Goal: Check status: Check status

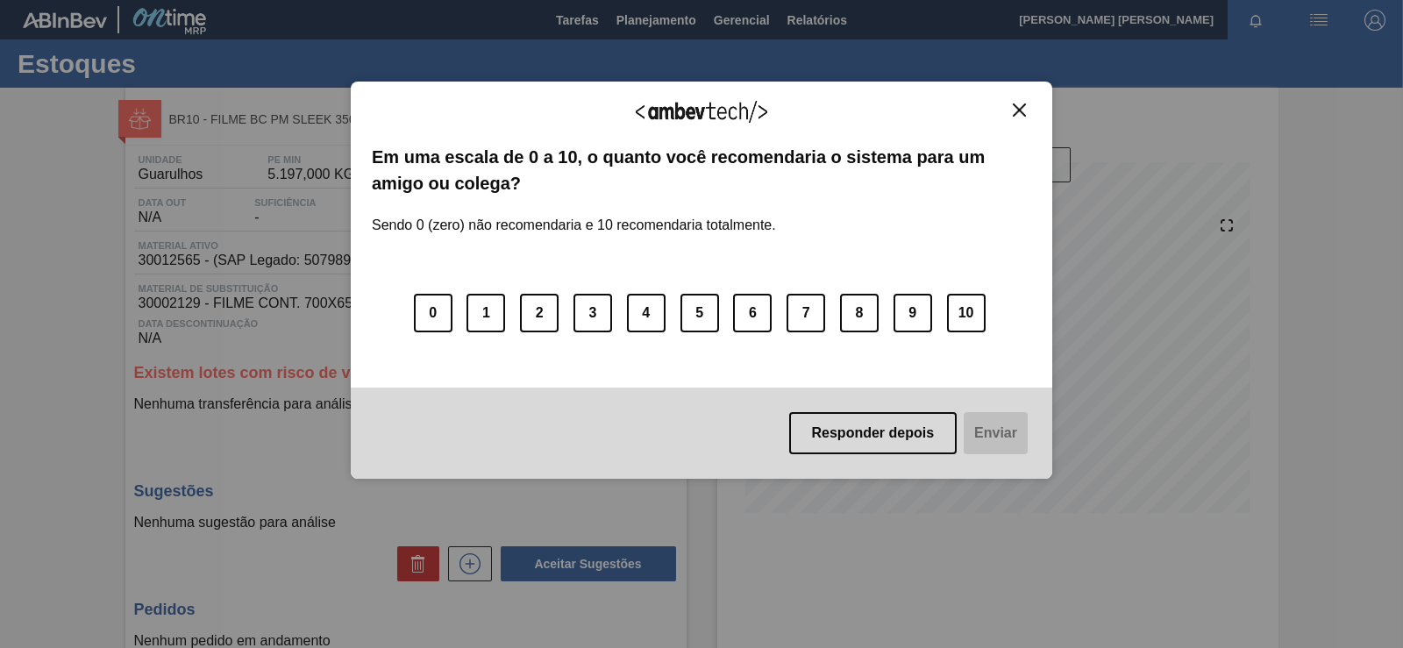
click at [1010, 112] on button "Close" at bounding box center [1019, 110] width 24 height 15
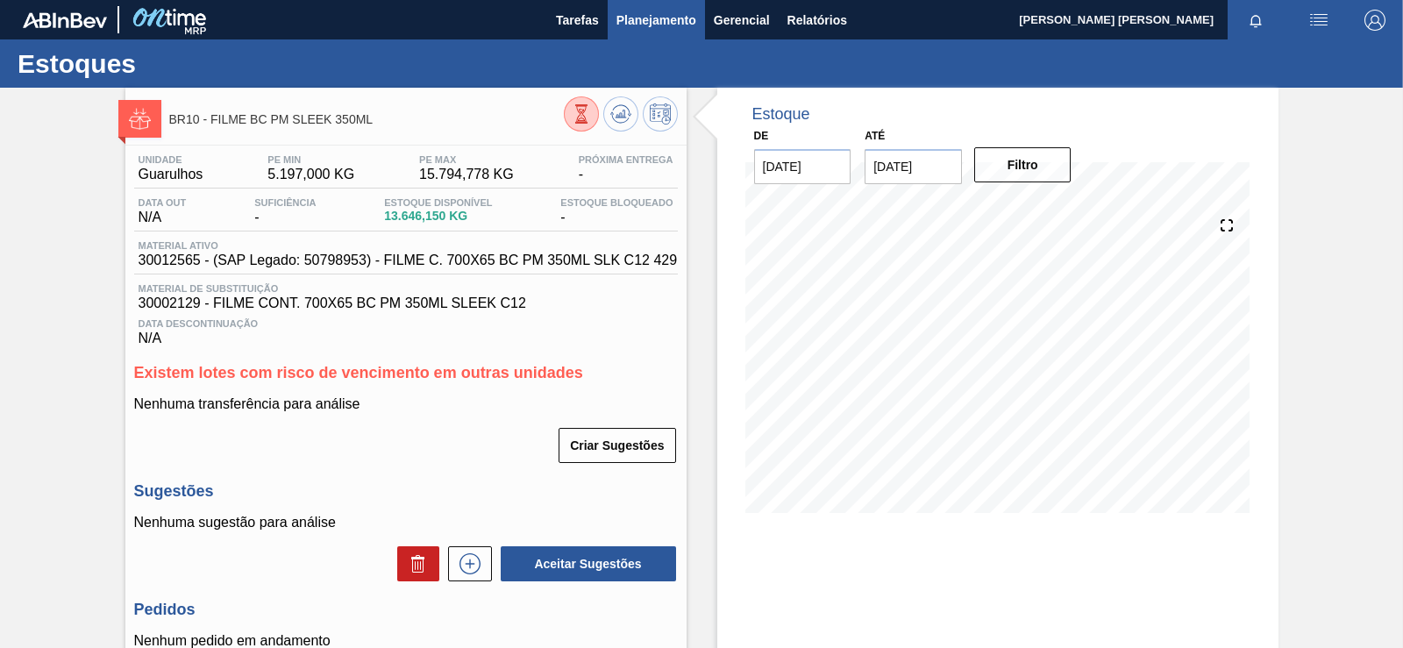
click at [639, 17] on span "Planejamento" at bounding box center [656, 20] width 80 height 21
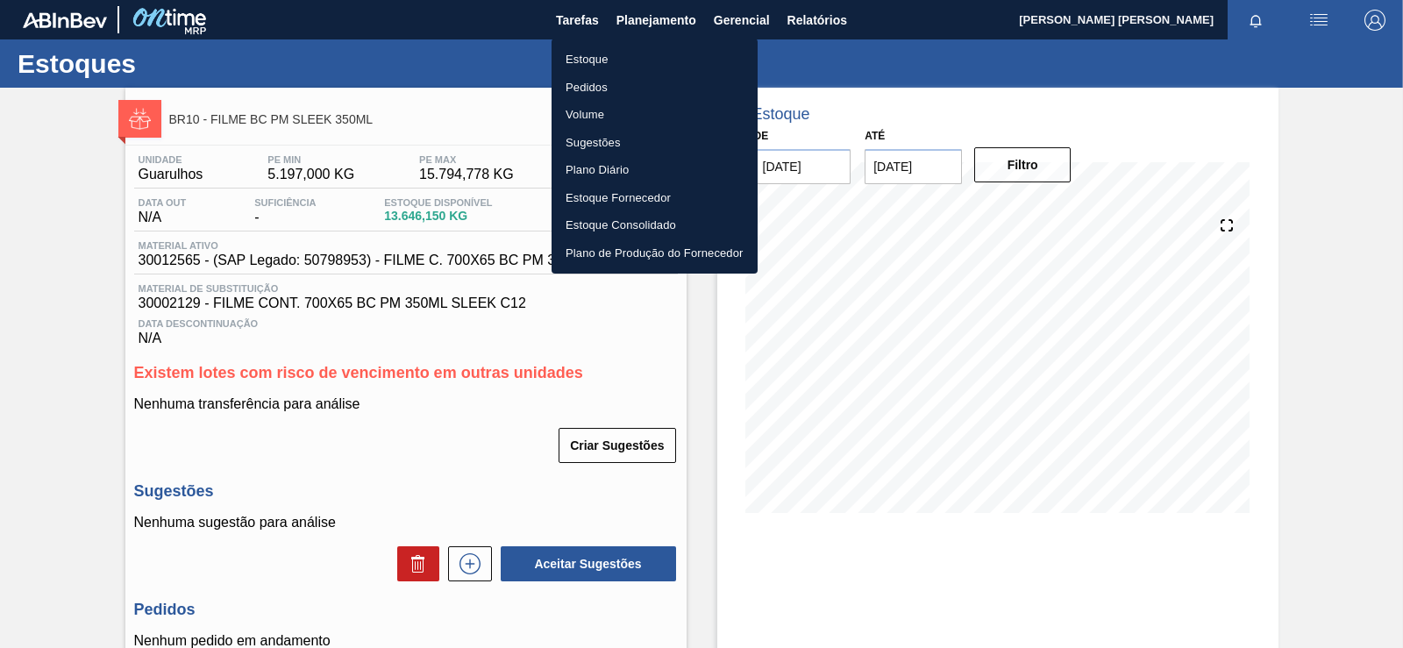
click at [609, 53] on li "Estoque" at bounding box center [654, 60] width 206 height 28
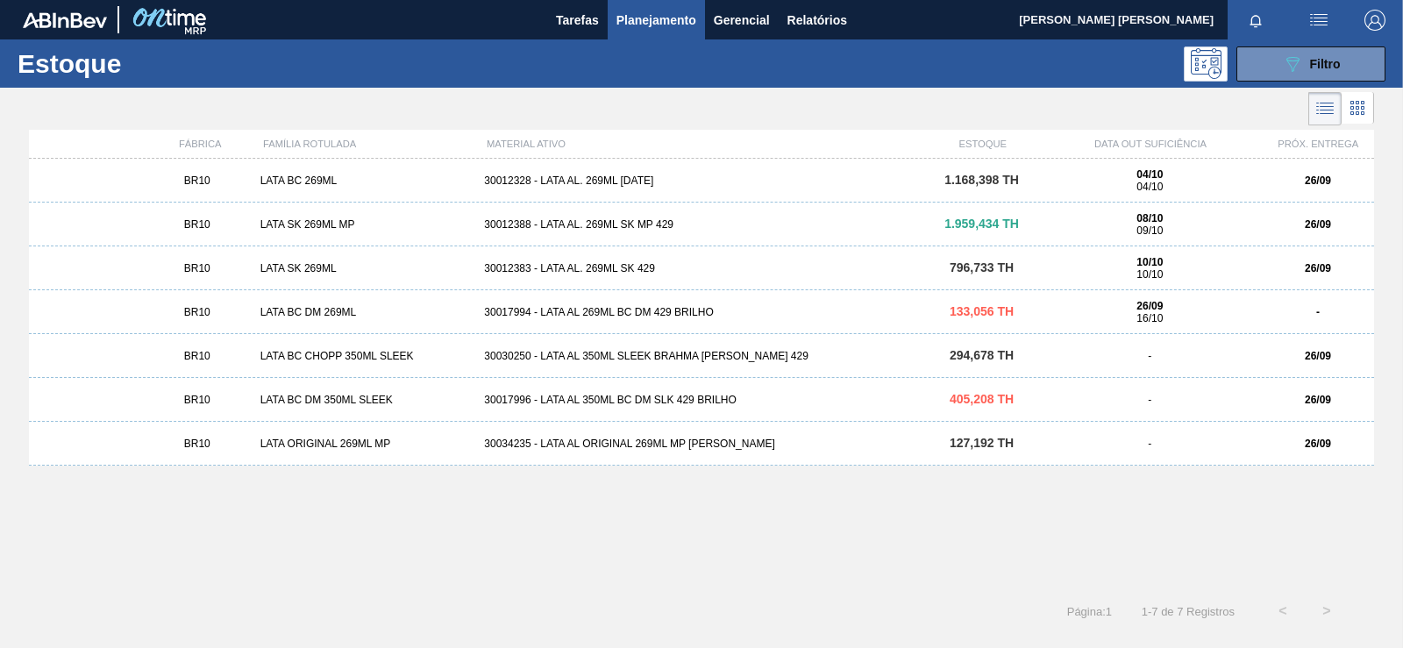
click at [684, 29] on span "Planejamento" at bounding box center [656, 20] width 80 height 21
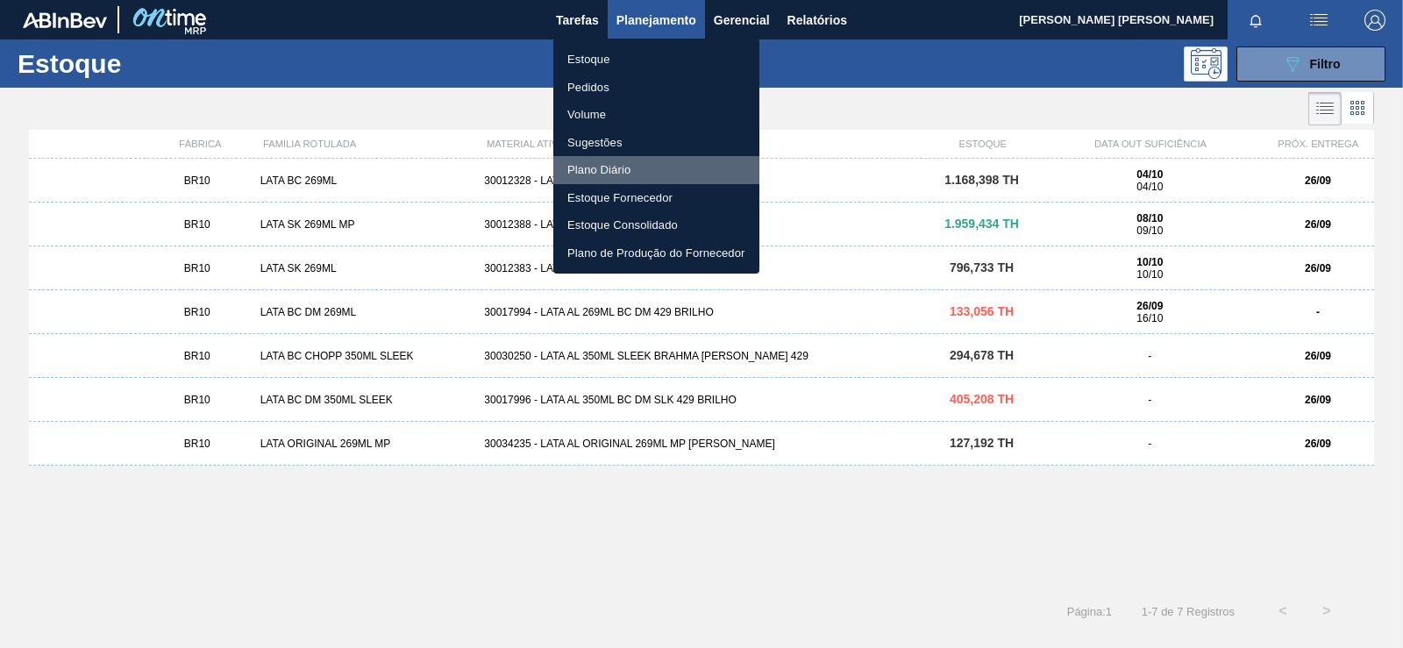
click at [582, 164] on li "Plano Diário" at bounding box center [656, 170] width 206 height 28
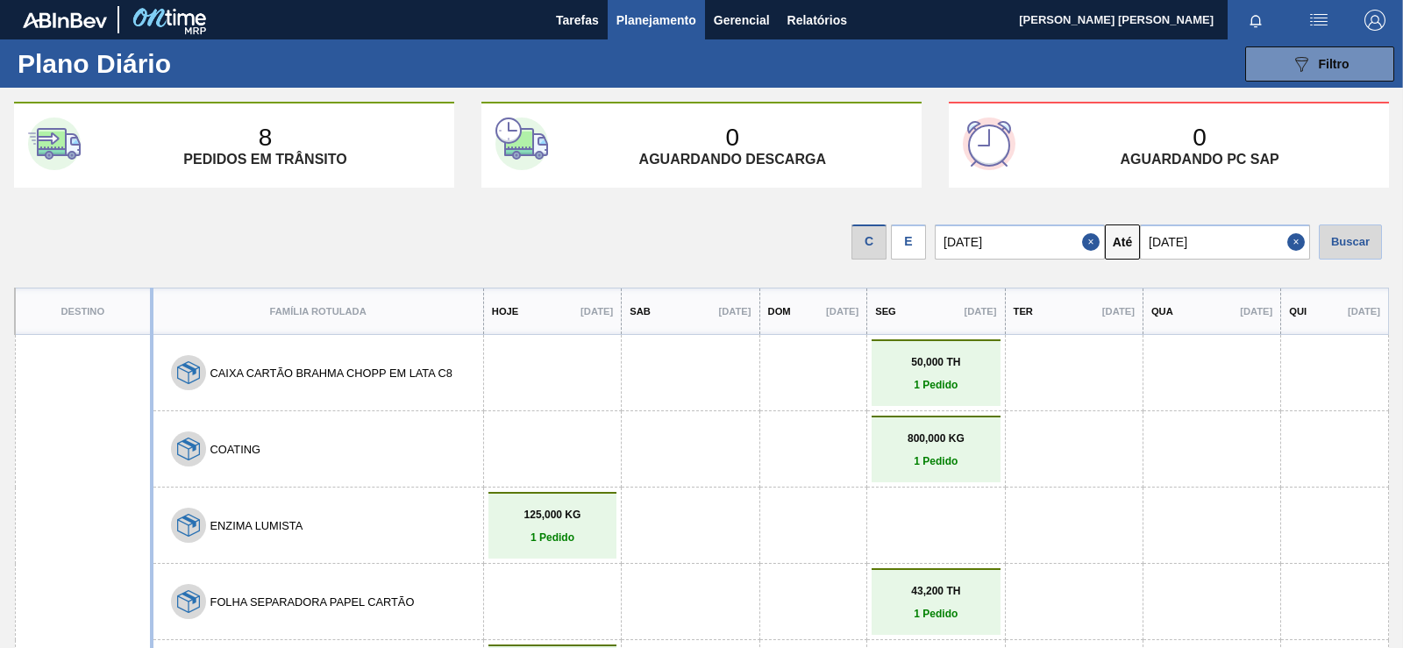
click at [677, 10] on span "Planejamento" at bounding box center [656, 20] width 80 height 21
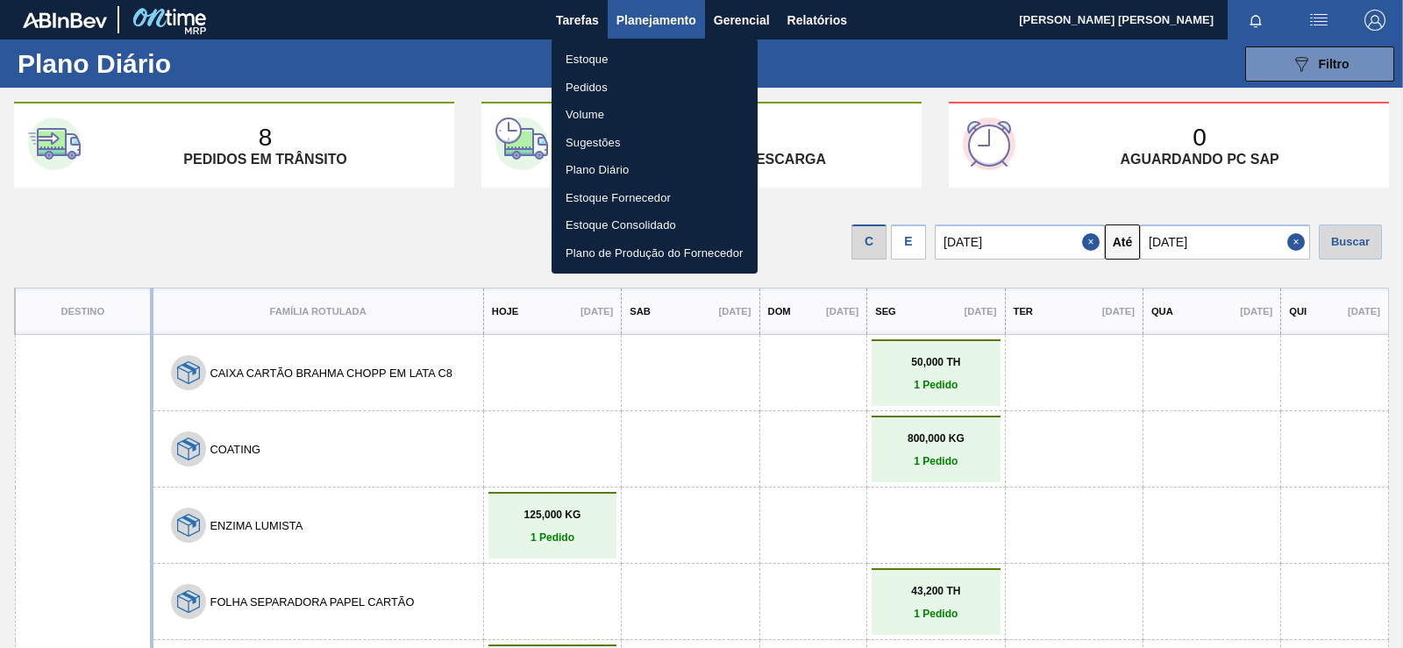
click at [613, 59] on li "Estoque" at bounding box center [654, 60] width 206 height 28
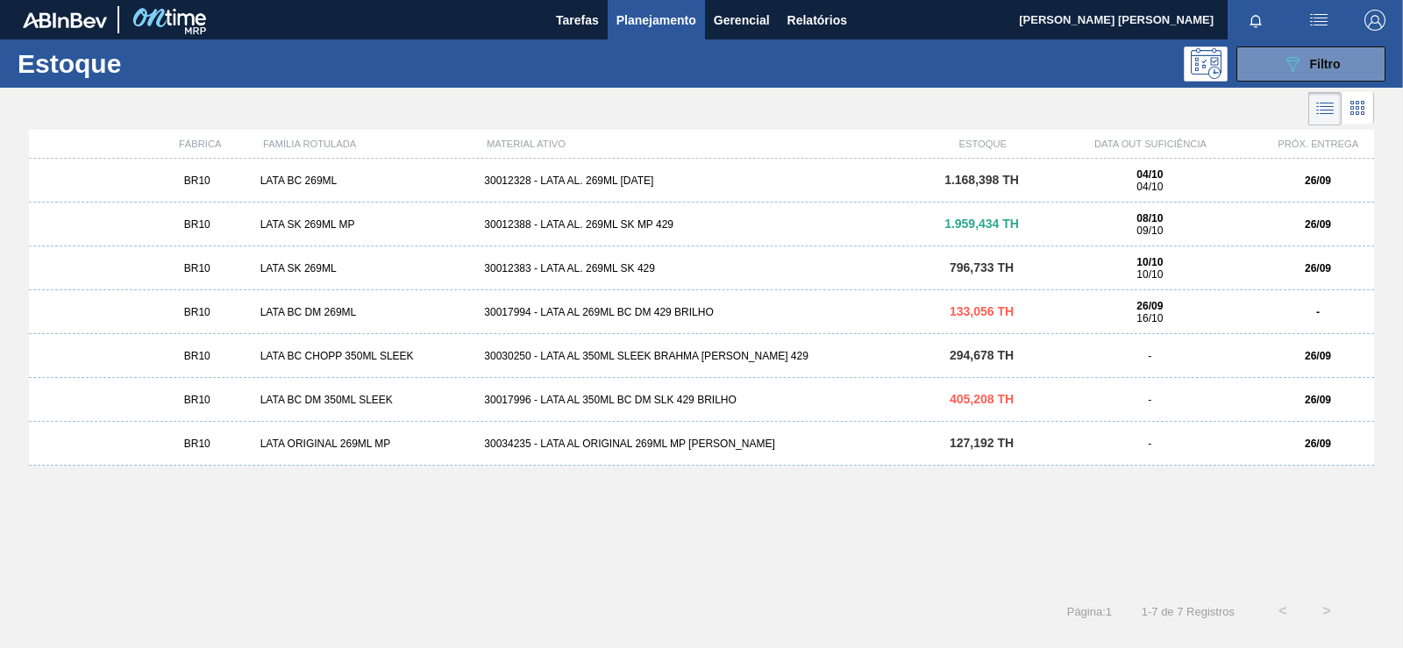
click at [1359, 110] on icon at bounding box center [1357, 107] width 21 height 21
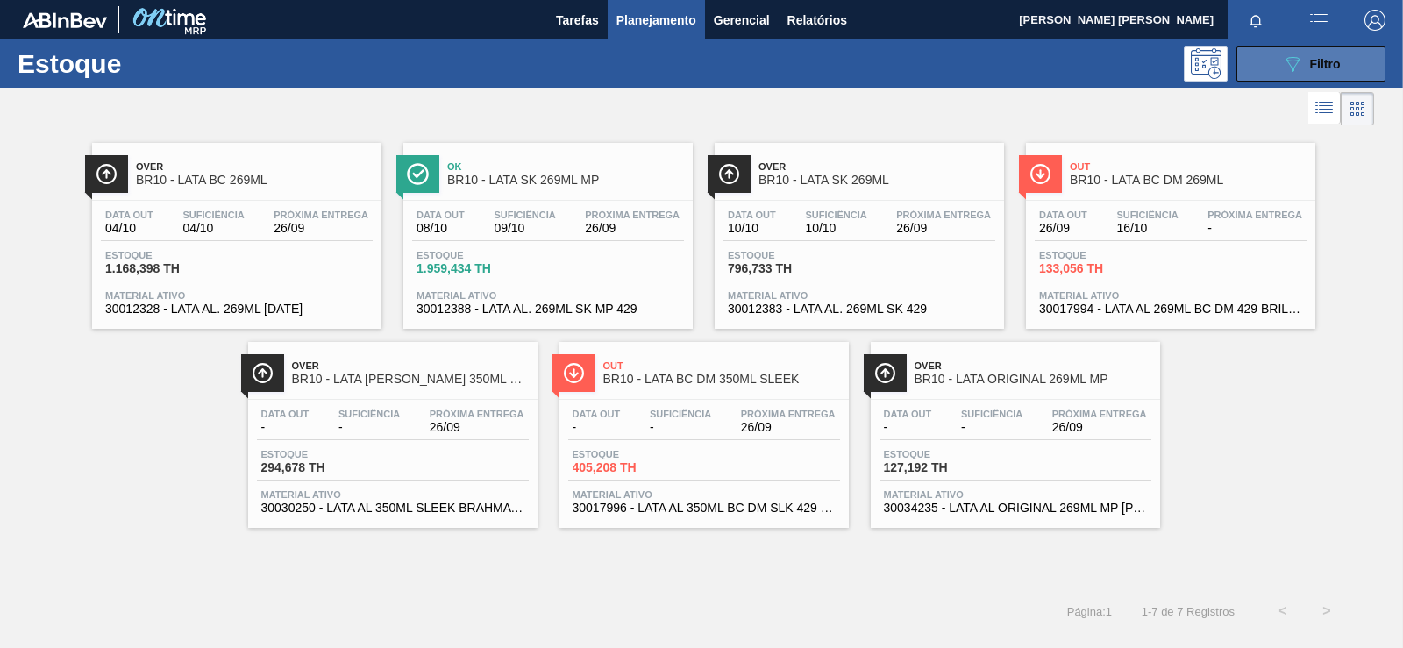
click at [1261, 69] on button "089F7B8B-B2A5-4AFE-B5C0-19BA573D28AC Filtro" at bounding box center [1310, 63] width 149 height 35
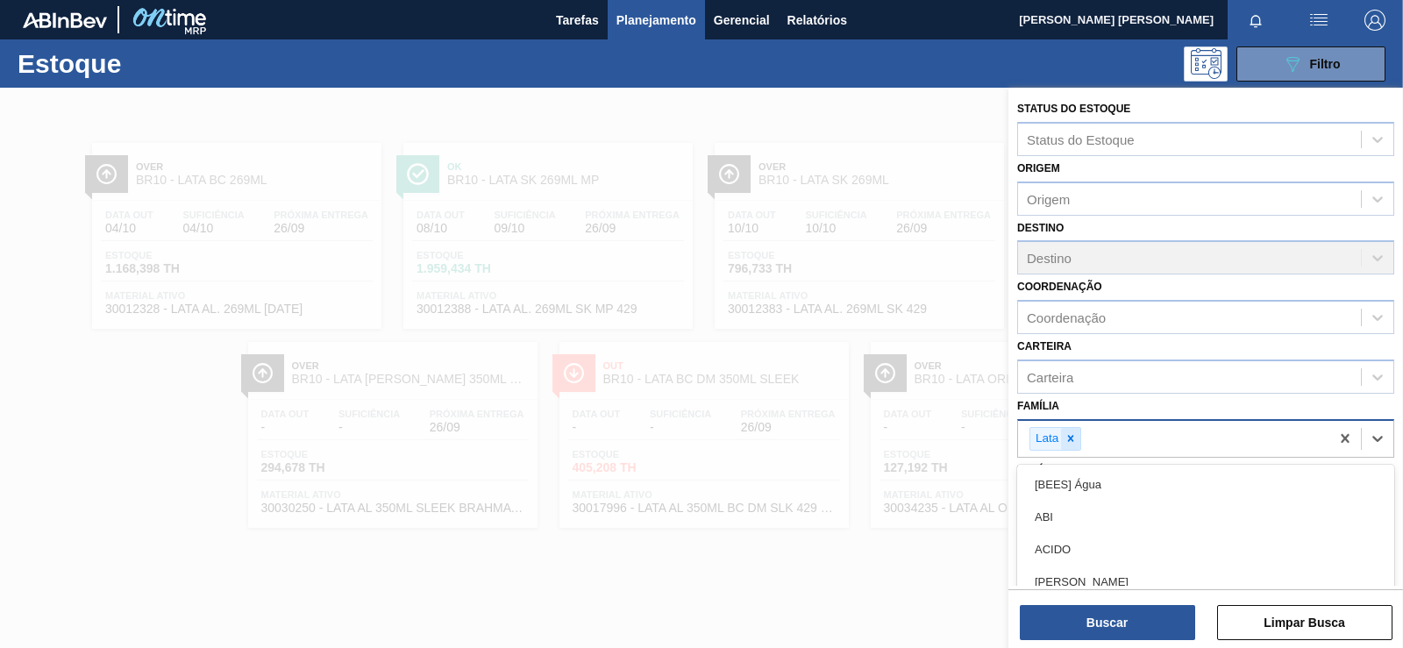
drag, startPoint x: 1055, startPoint y: 441, endPoint x: 1065, endPoint y: 441, distance: 9.6
click at [1060, 441] on div "Lata" at bounding box center [1045, 439] width 31 height 22
click at [1067, 441] on icon at bounding box center [1070, 438] width 12 height 12
type input "e"
type input "cara"
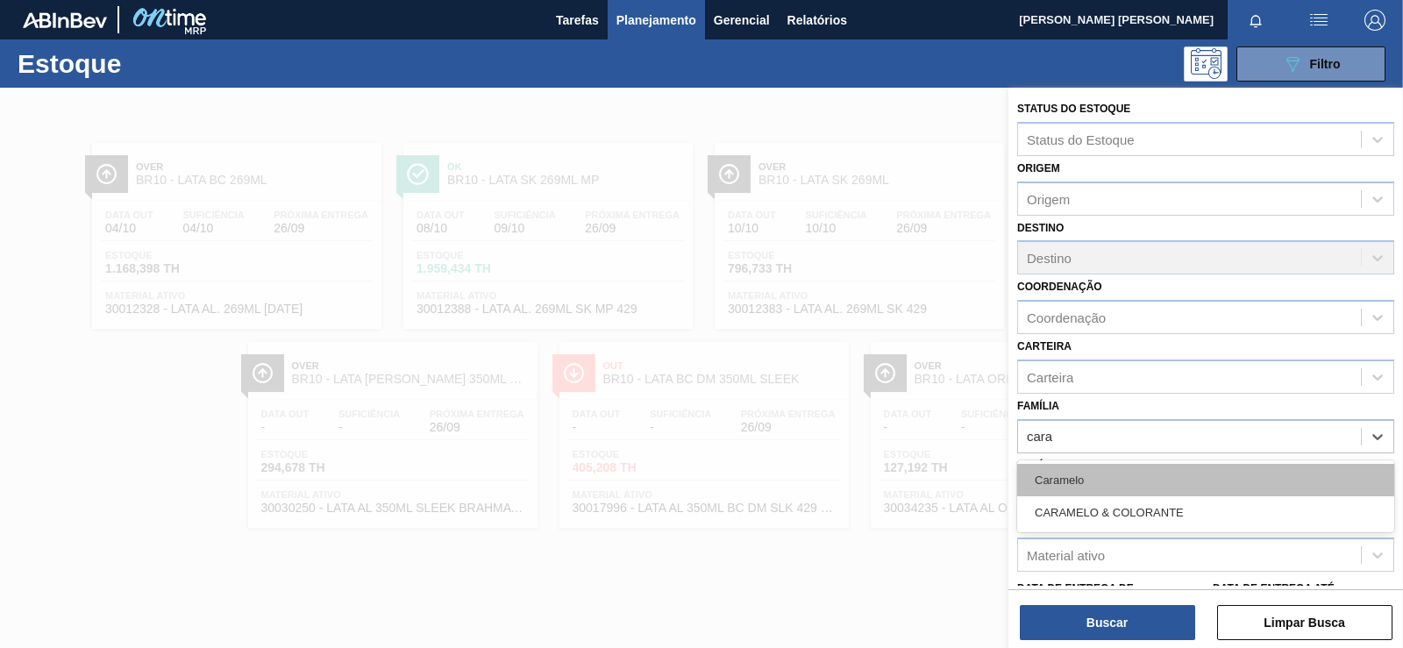
click at [1079, 485] on div "Caramelo" at bounding box center [1205, 480] width 377 height 32
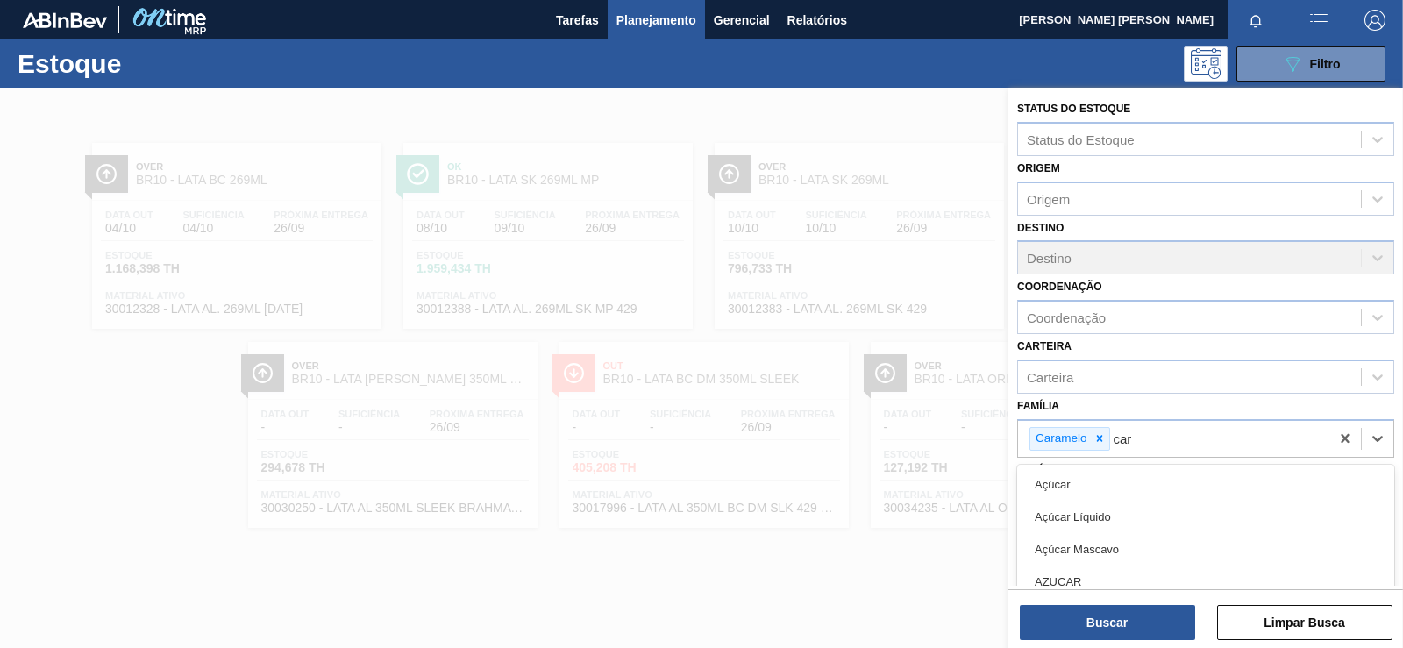
type input "cara"
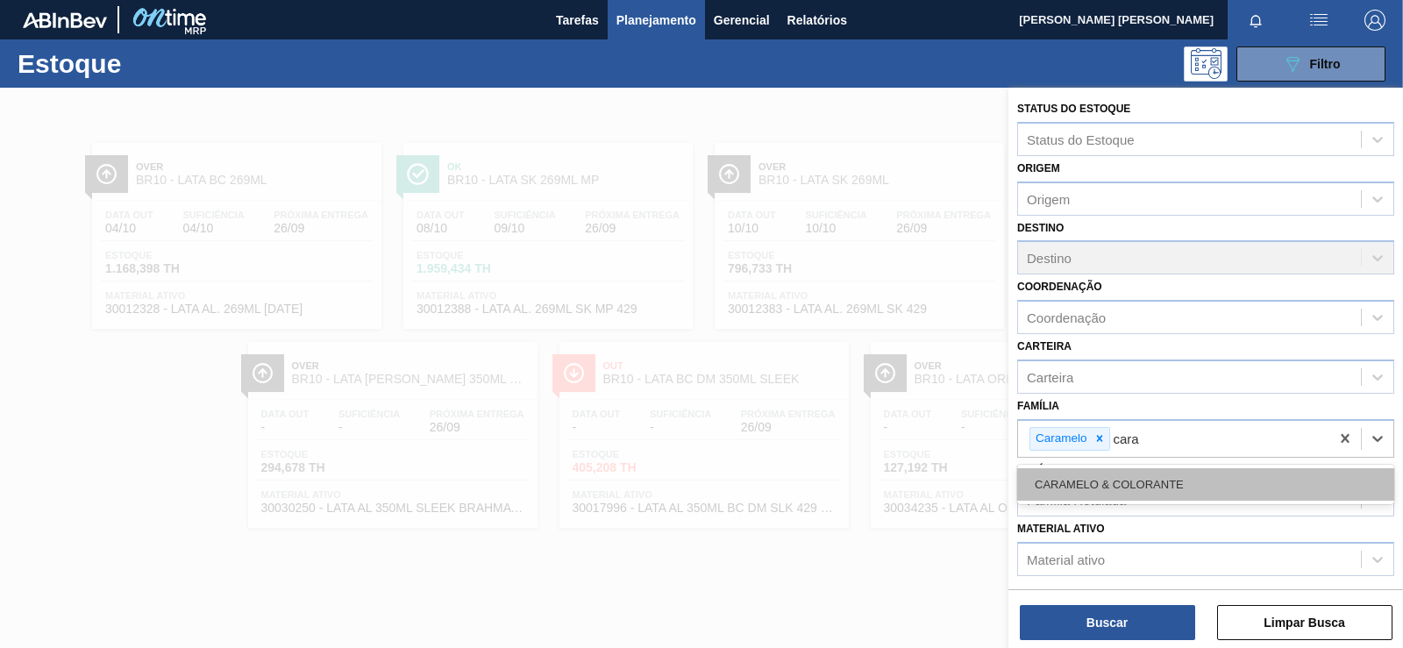
click at [1119, 486] on div "CARAMELO & COLORANTE" at bounding box center [1205, 484] width 377 height 32
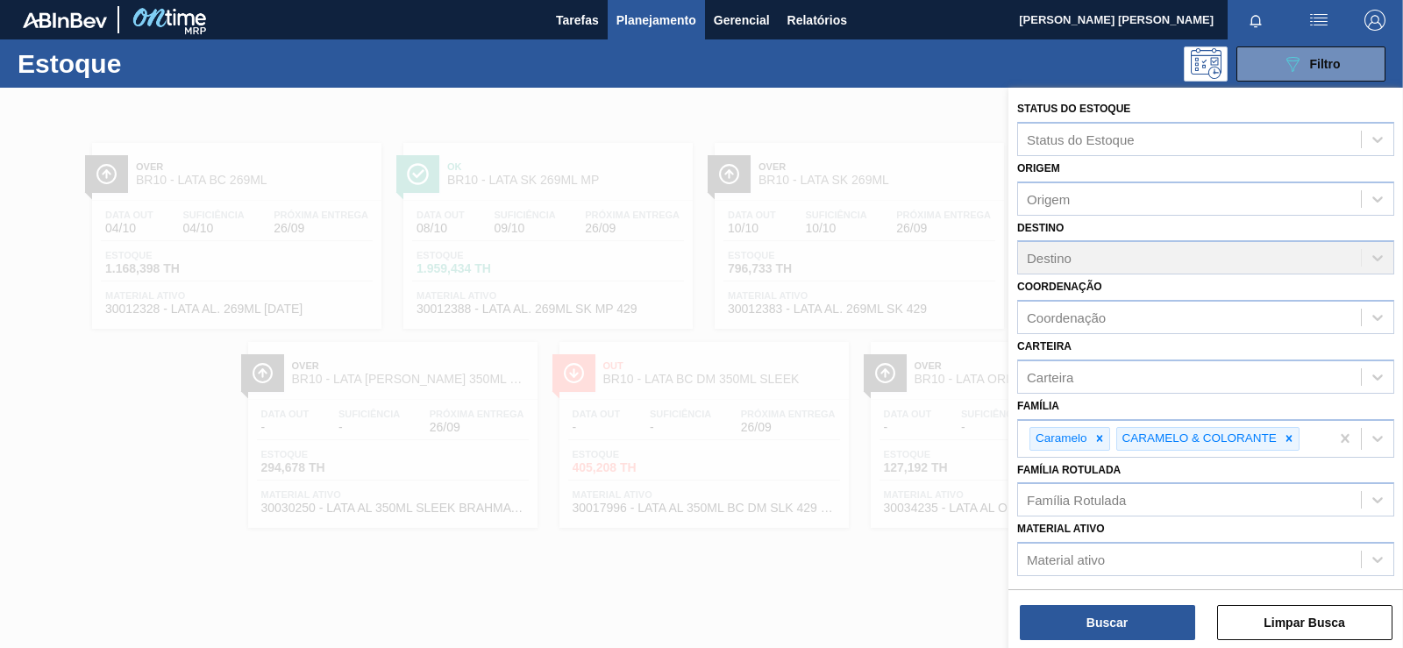
click at [1144, 647] on div "Status do Estoque Status do Estoque Origem Origem Destino Destino Coordenação C…" at bounding box center [1205, 370] width 394 height 564
click at [1147, 633] on button "Buscar" at bounding box center [1107, 622] width 175 height 35
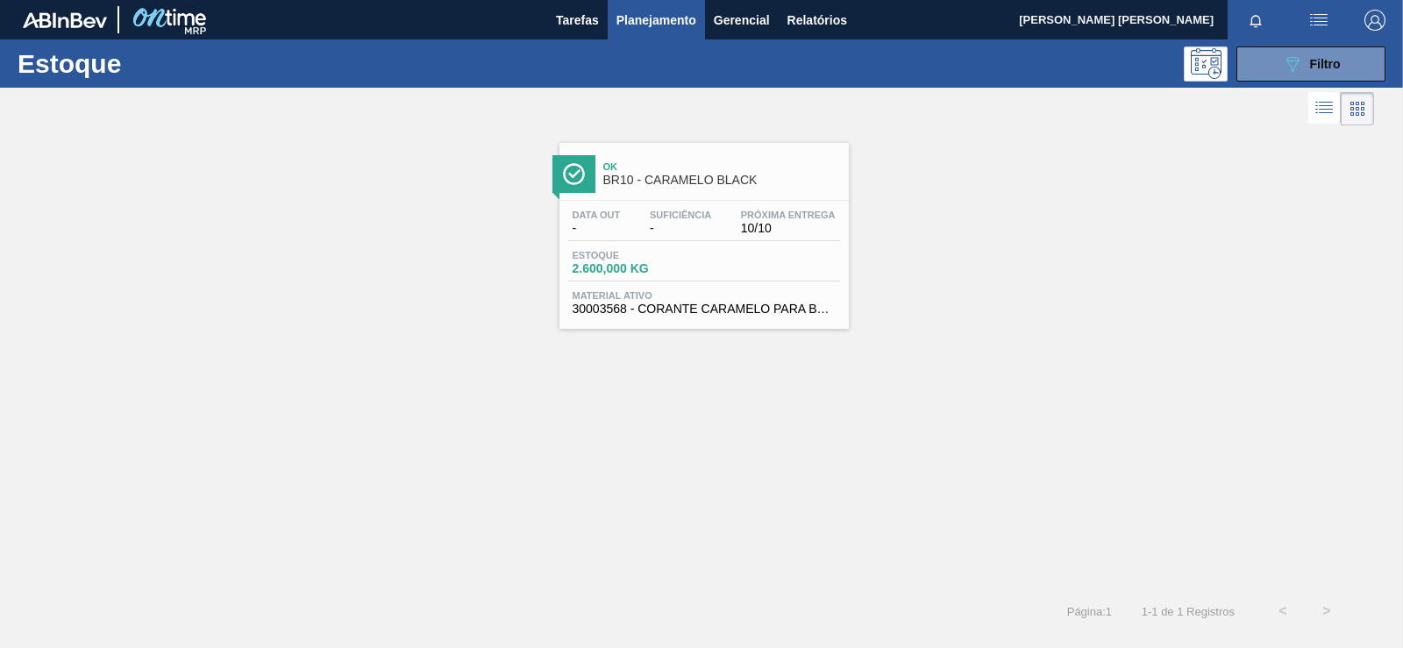
click at [664, 284] on div "Data out - Suficiência - Próxima Entrega 10/10 Estoque 2.600,000 KG Material at…" at bounding box center [703, 260] width 289 height 119
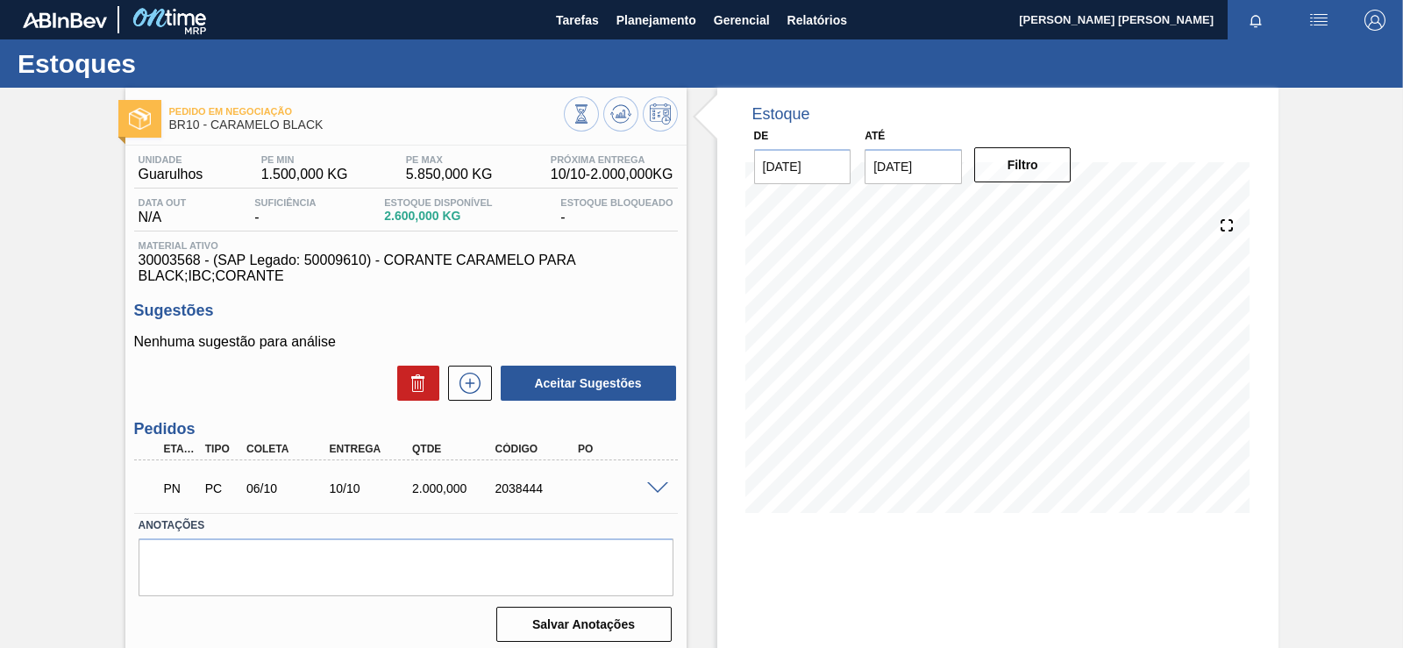
click at [903, 167] on input "[DATE]" at bounding box center [912, 166] width 97 height 35
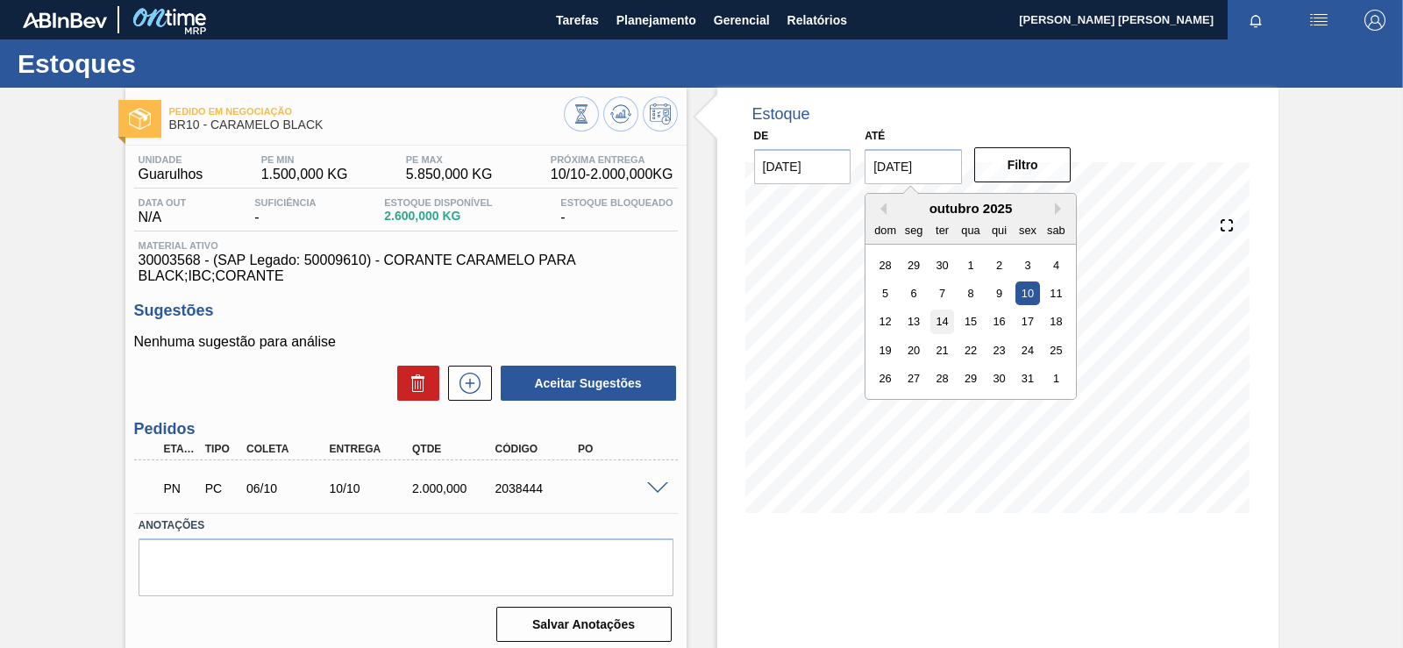
click at [941, 321] on div "14" at bounding box center [942, 321] width 24 height 24
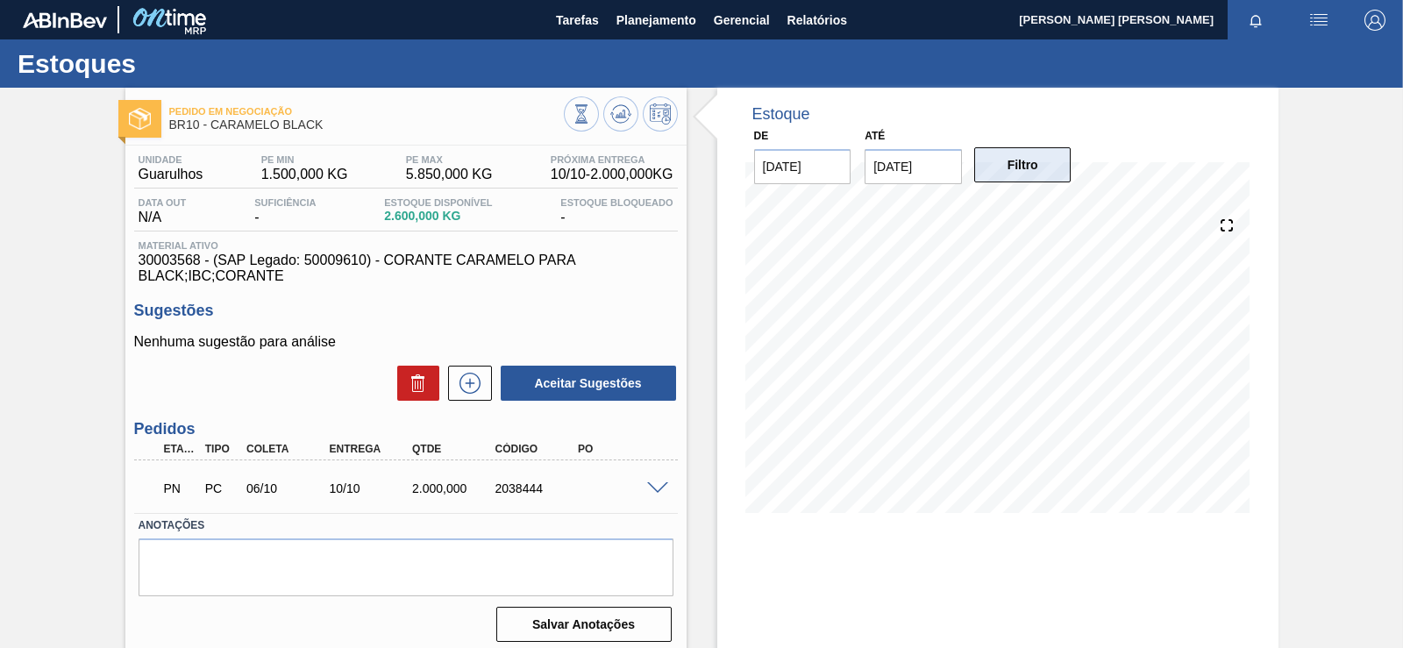
click at [1048, 179] on button "Filtro" at bounding box center [1022, 164] width 97 height 35
click at [926, 168] on input "[DATE]" at bounding box center [912, 166] width 97 height 35
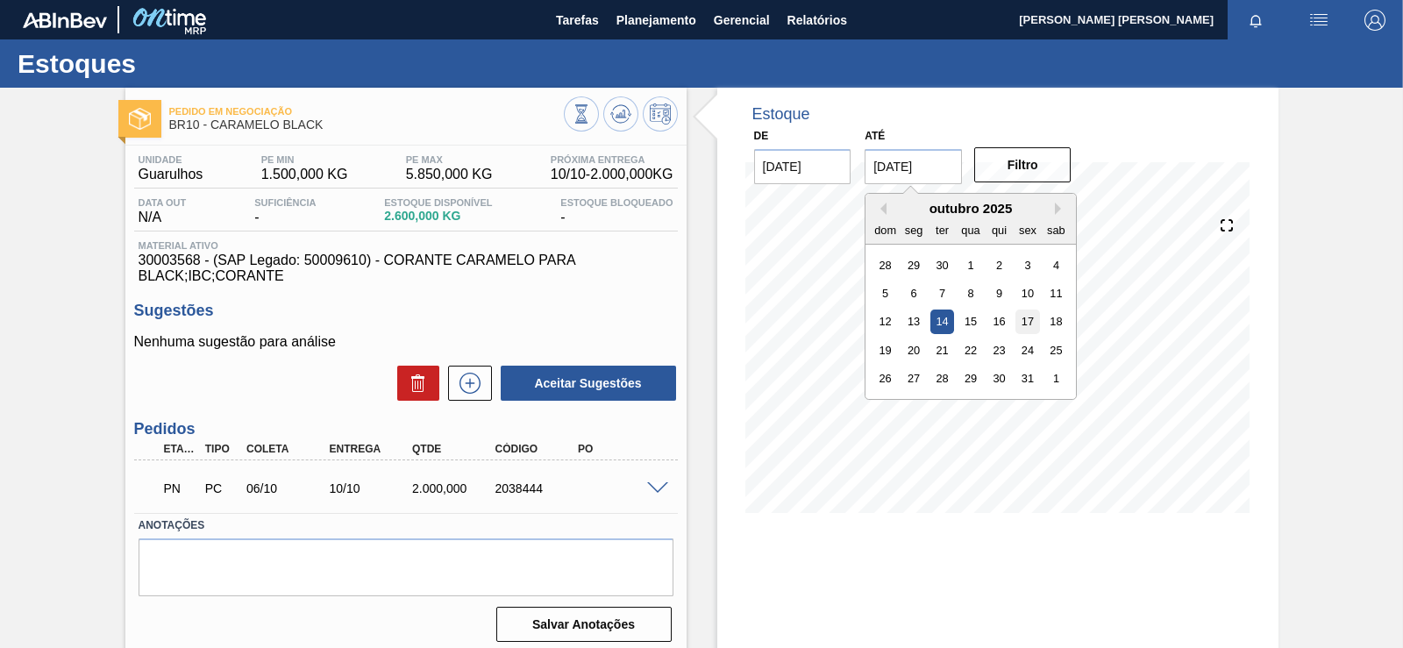
click at [1016, 331] on div "17" at bounding box center [1028, 321] width 24 height 24
type input "[DATE]"
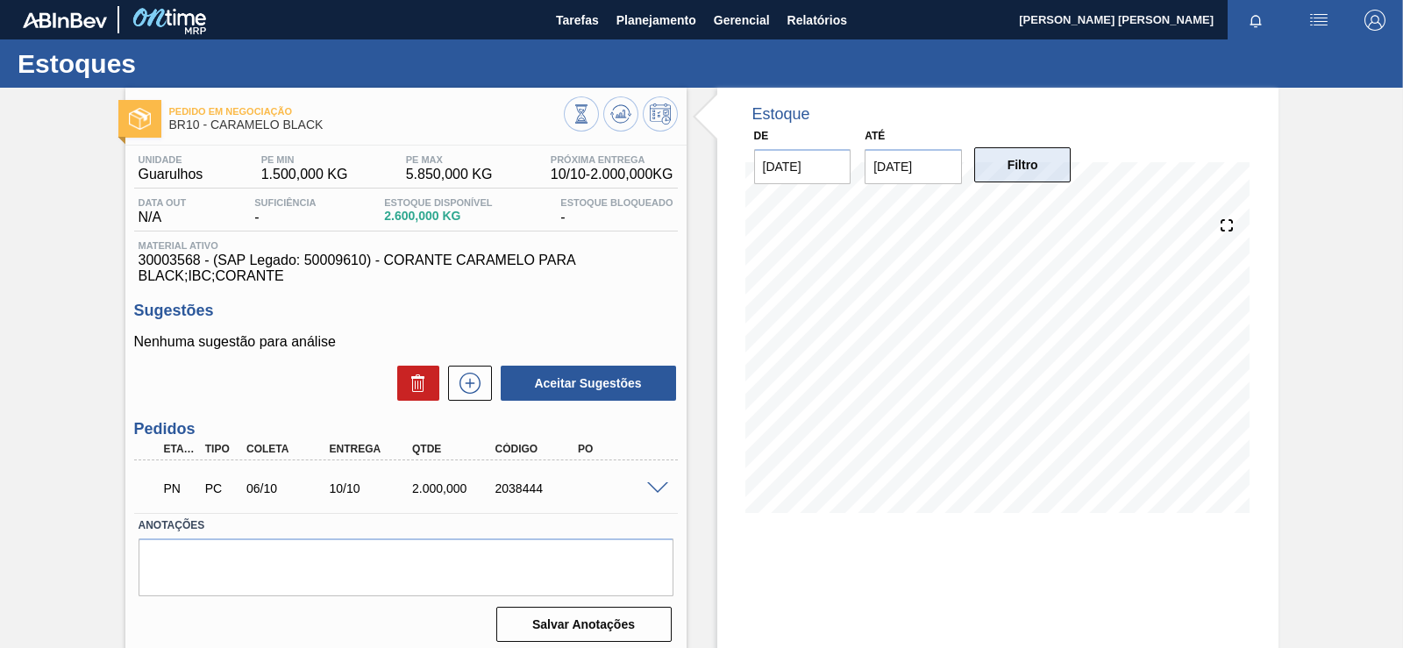
click at [1048, 169] on button "Filtro" at bounding box center [1022, 164] width 97 height 35
click at [886, 546] on div "Estoque De [DATE] Até [DATE] Filtro 17/10 Projeção de Estoque 3,823.21 [DOMAIN_…" at bounding box center [997, 421] width 561 height 666
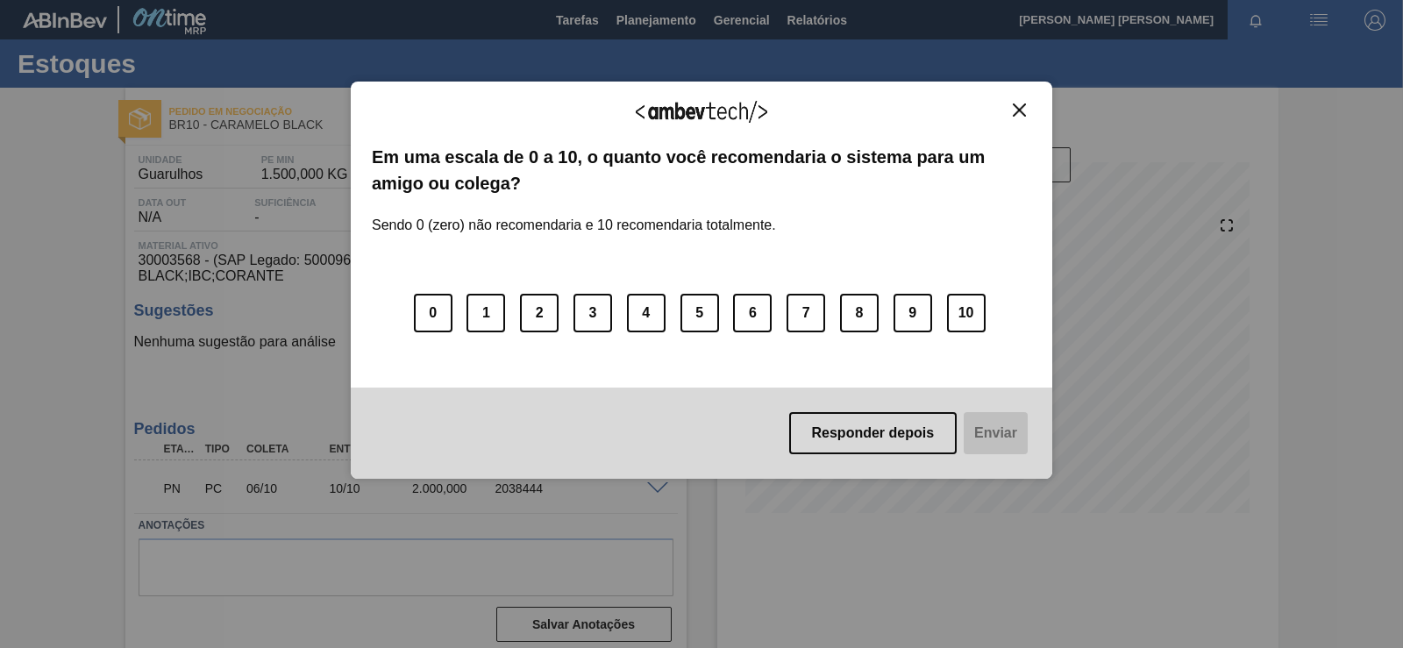
click at [1024, 118] on div "Agradecemos seu feedback!" at bounding box center [701, 123] width 659 height 41
click at [1027, 113] on button "Close" at bounding box center [1019, 110] width 24 height 15
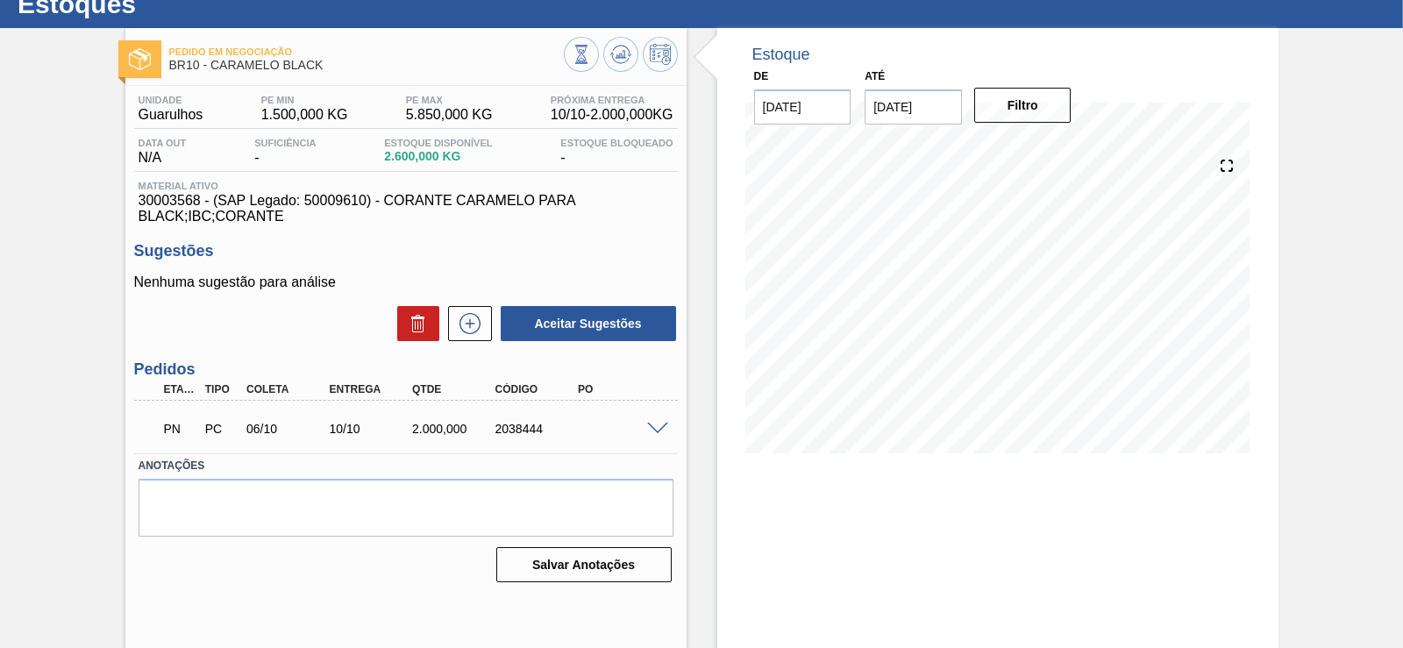
drag, startPoint x: 711, startPoint y: 327, endPoint x: 711, endPoint y: 301, distance: 26.3
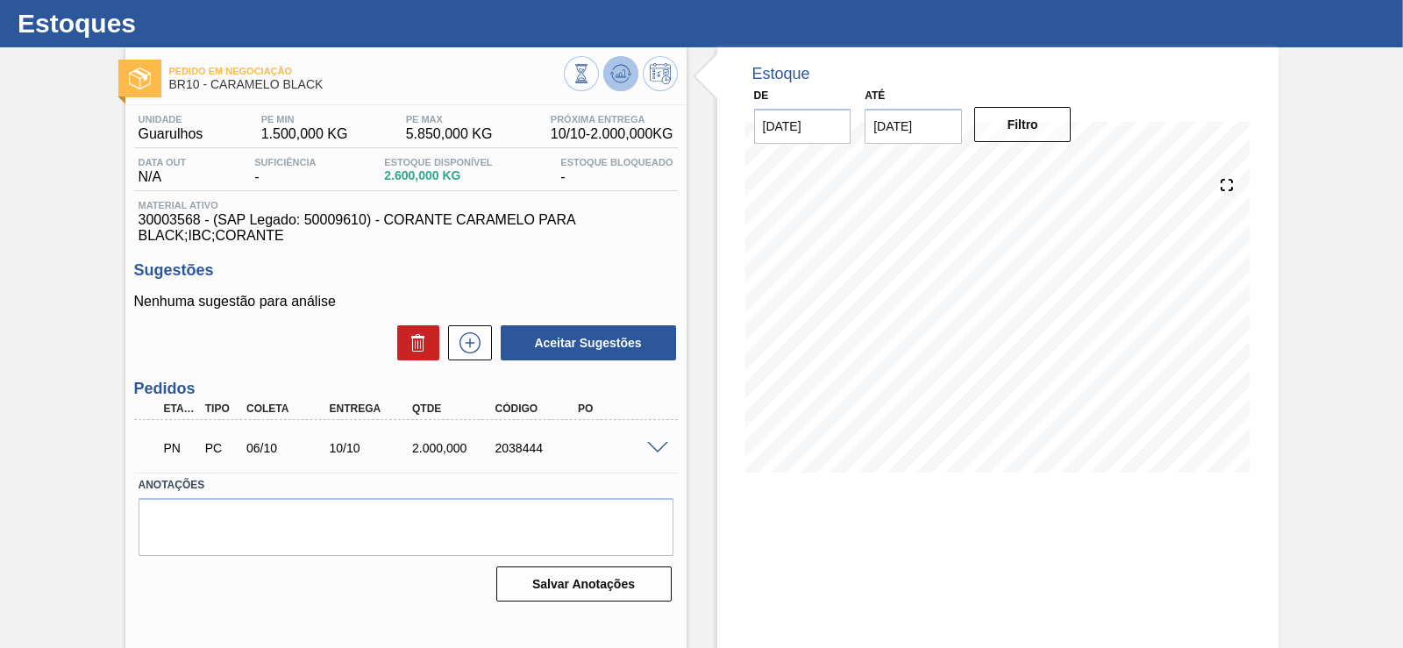
click at [613, 67] on icon at bounding box center [620, 73] width 21 height 21
click at [615, 79] on icon at bounding box center [620, 73] width 21 height 21
